Goal: Task Accomplishment & Management: Use online tool/utility

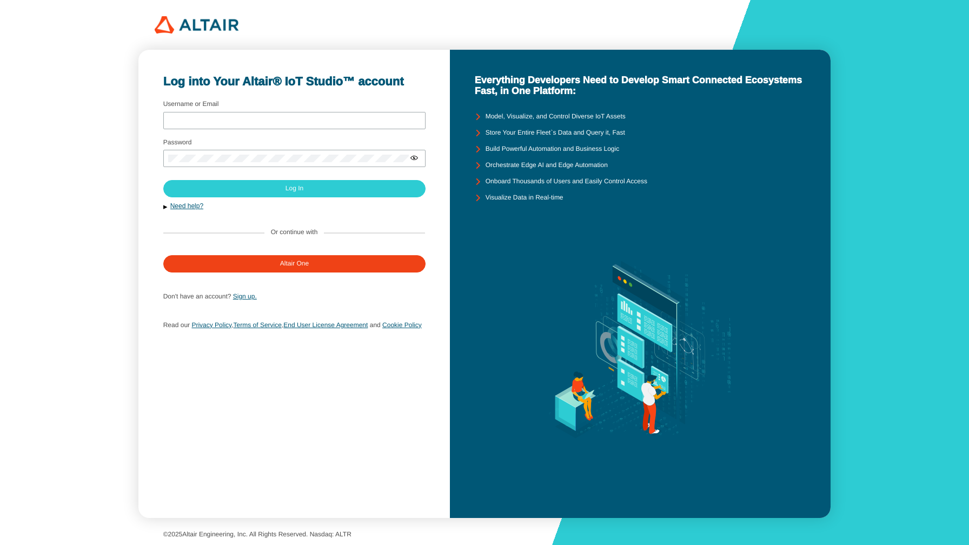
click at [0, 0] on slot "Everything Developers Need to Develop Smart Connected Ecosystems Fast, in One P…" at bounding box center [0, 0] width 0 height 0
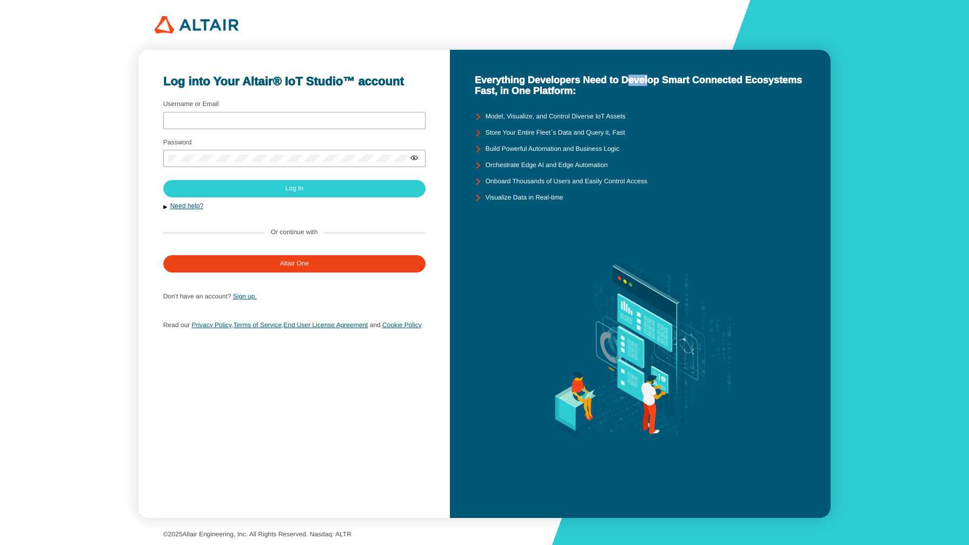
click at [0, 0] on slot "Everything Developers Need to Develop Smart Connected Ecosystems Fast, in One P…" at bounding box center [0, 0] width 0 height 0
